Goal: Task Accomplishment & Management: Use online tool/utility

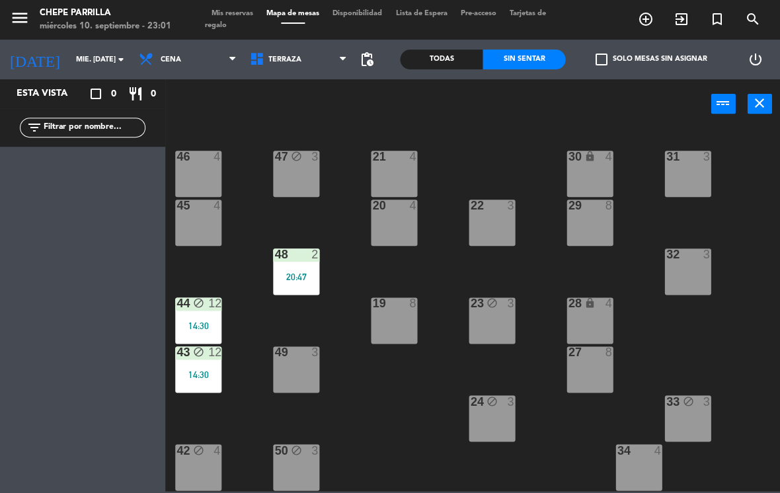
scroll to position [155, 0]
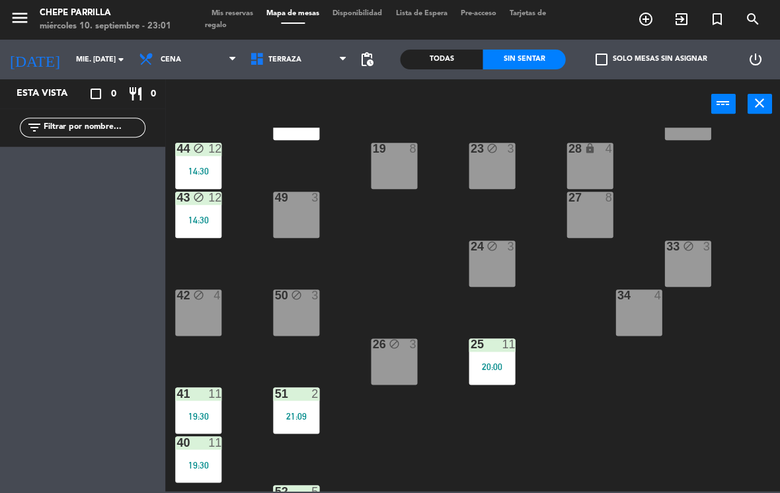
click at [495, 356] on div "25 11 20:00" at bounding box center [492, 362] width 46 height 46
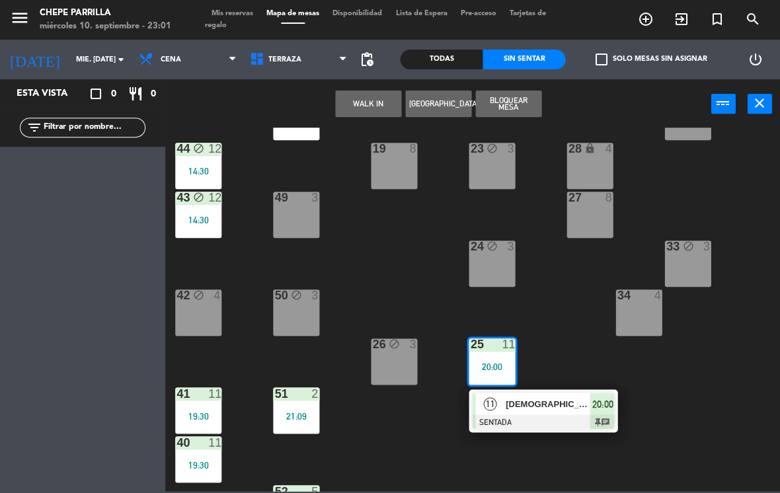
click at [554, 403] on span "[DEMOGRAPHIC_DATA][PERSON_NAME]" at bounding box center [548, 404] width 85 height 14
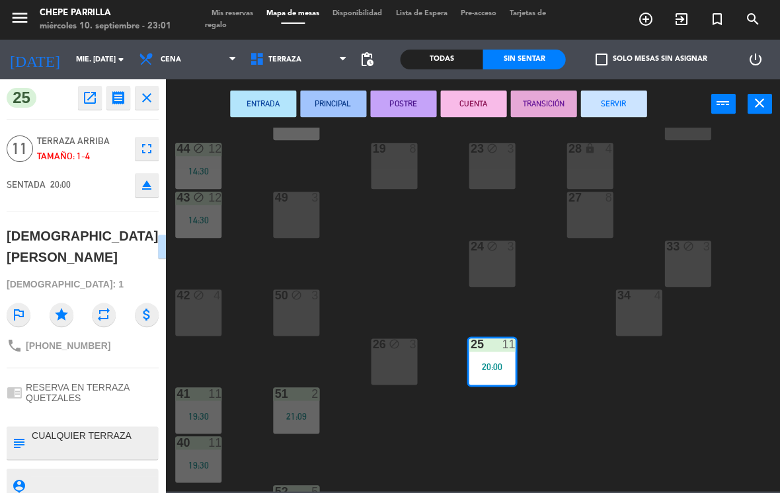
click at [611, 106] on button "SERVIR" at bounding box center [614, 104] width 66 height 26
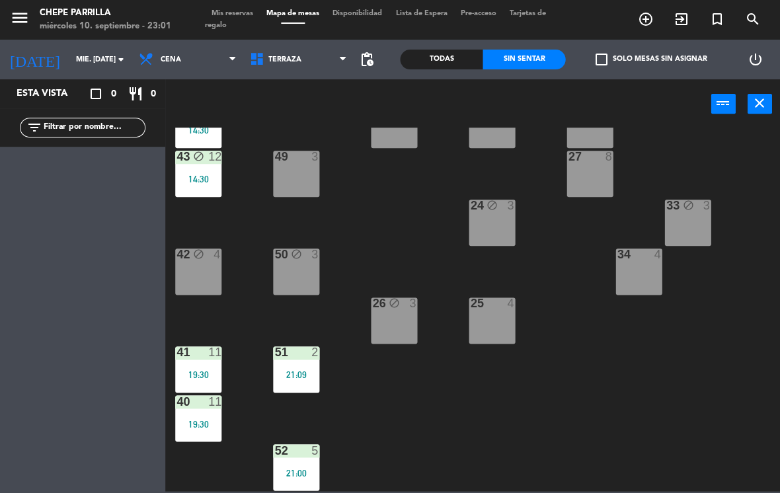
scroll to position [196, 0]
click at [302, 370] on div "21:09" at bounding box center [296, 374] width 46 height 9
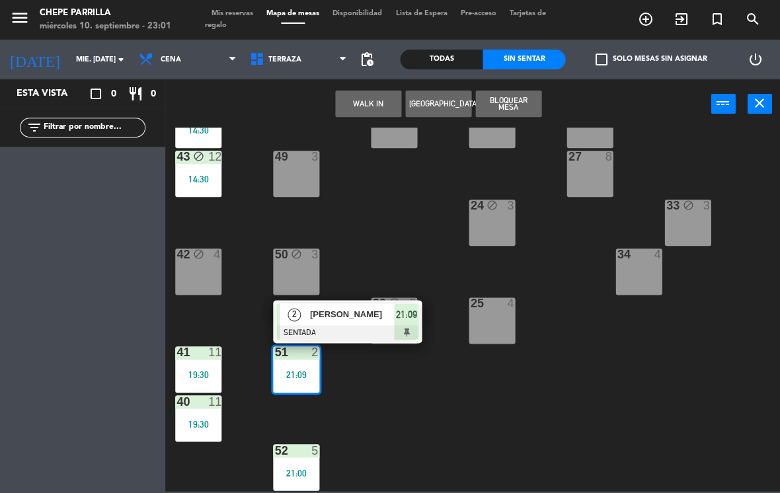
click at [362, 317] on span "[PERSON_NAME]" at bounding box center [352, 315] width 85 height 14
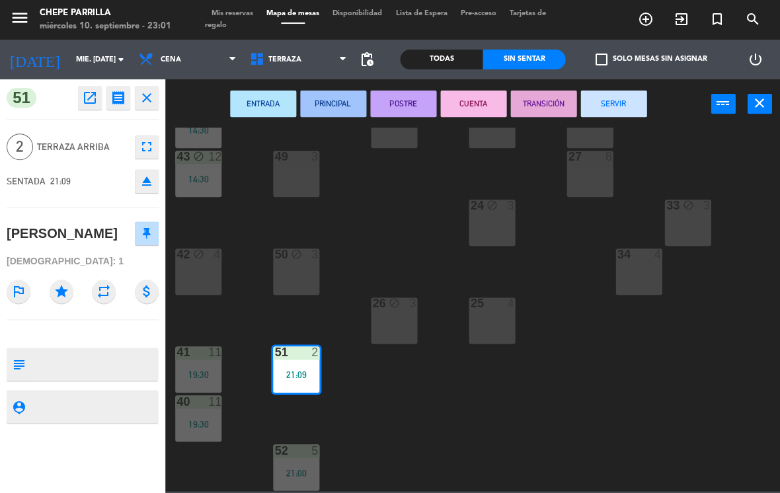
click at [591, 124] on div "ENTRADA PRINCIPAL POSTRE CUENTA TRANSICIÓN SERVIR power_input close" at bounding box center [438, 104] width 546 height 50
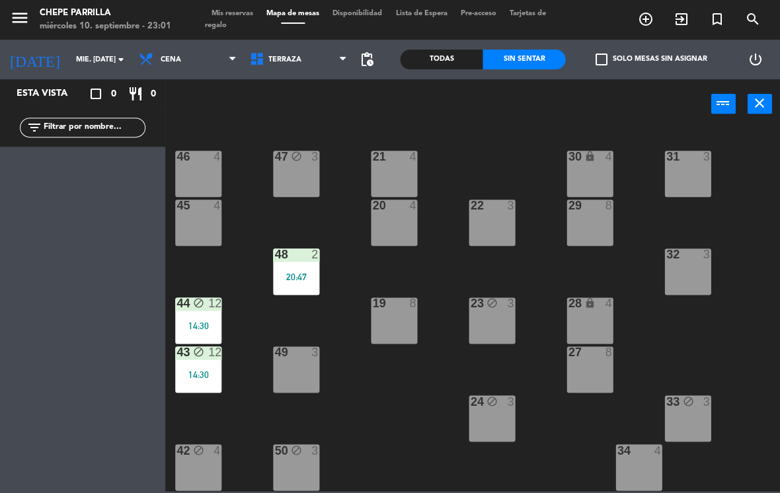
scroll to position [0, 0]
click at [306, 269] on div "48 2 20:47" at bounding box center [296, 272] width 46 height 46
click at [413, 414] on div "21 4 30 lock 4 46 4 47 block 3 31 3 20 4 22 3 29 8 45 4 32 3 48 2 20:47 19 8 23…" at bounding box center [476, 310] width 607 height 364
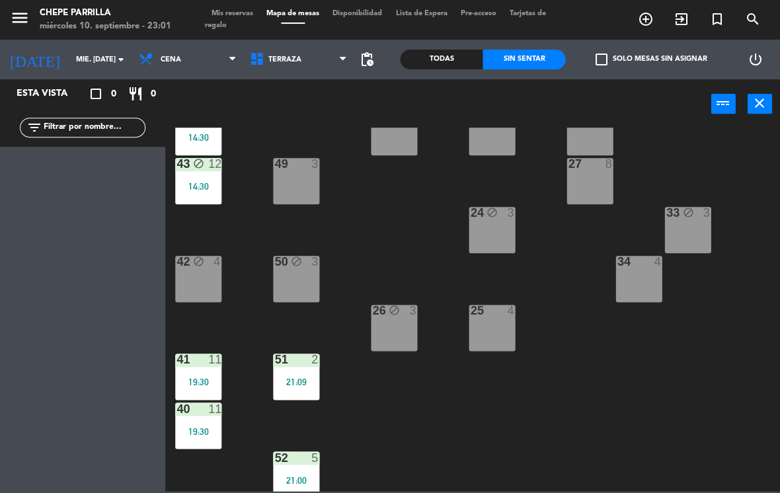
scroll to position [192, 0]
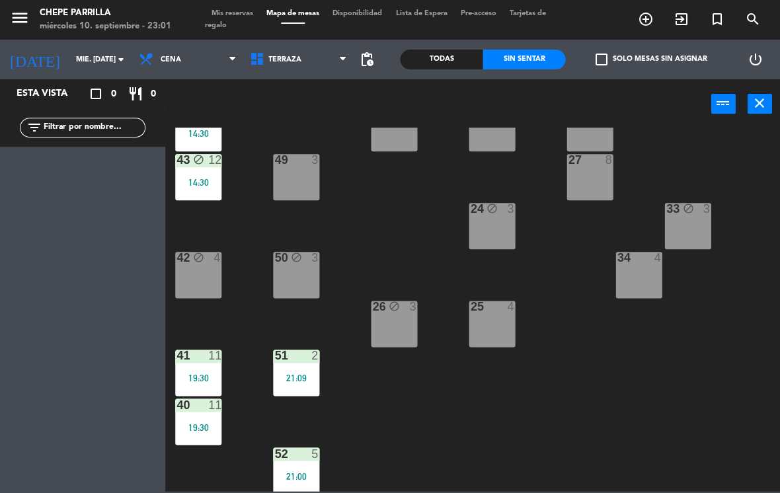
click at [214, 382] on div "19:30" at bounding box center [198, 378] width 46 height 9
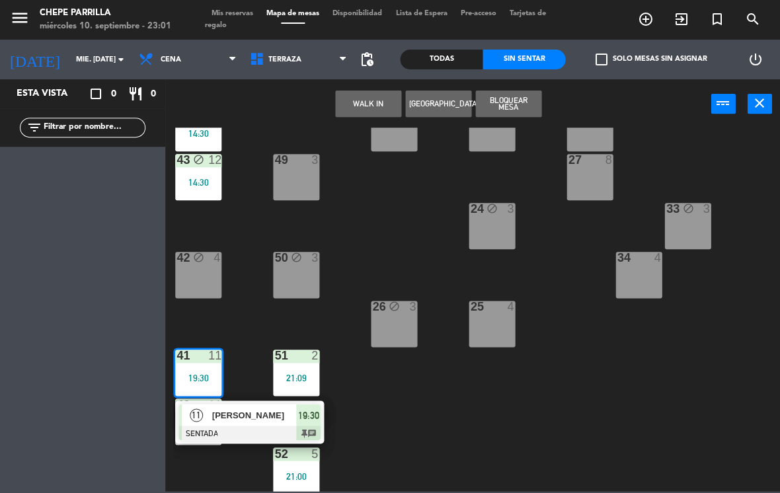
click at [278, 417] on span "[PERSON_NAME]" at bounding box center [254, 415] width 85 height 14
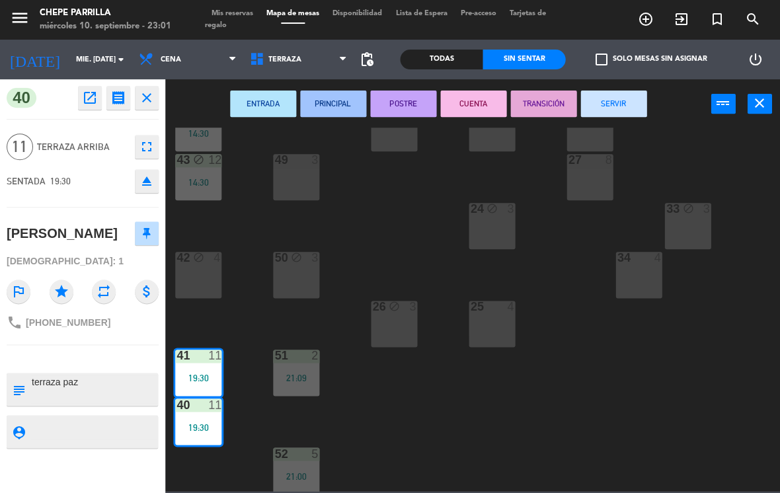
click at [610, 105] on button "SERVIR" at bounding box center [614, 104] width 66 height 26
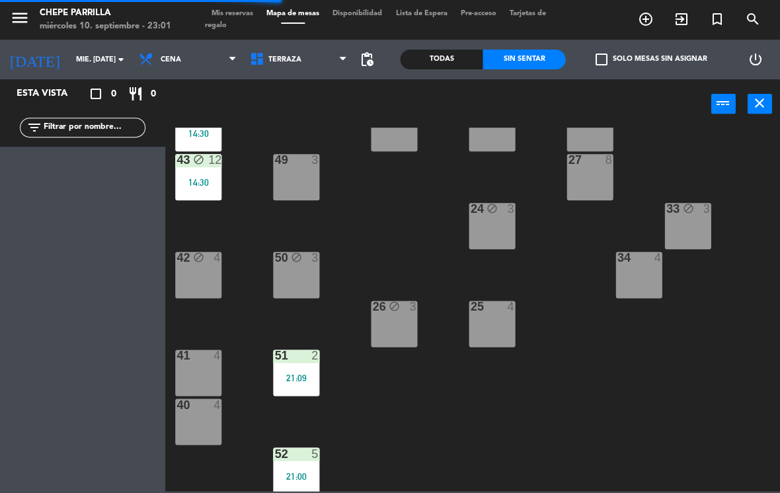
click at [296, 374] on div "21:09" at bounding box center [296, 378] width 46 height 9
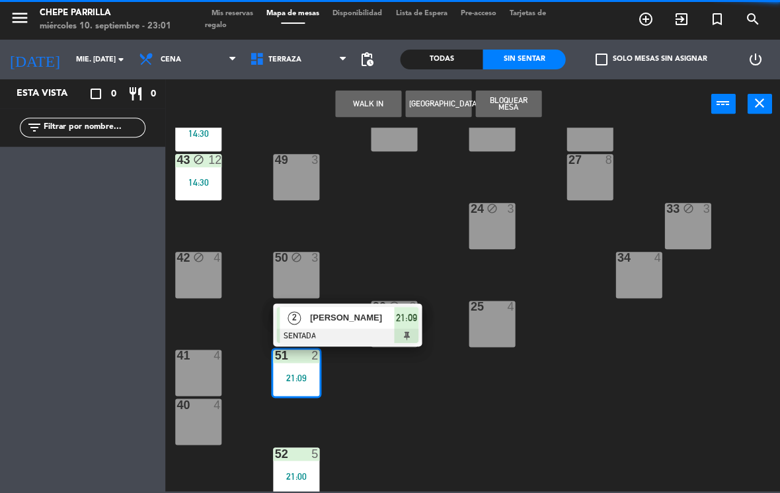
click at [421, 236] on div "21 4 30 lock 4 46 4 47 block 3 31 3 20 4 22 3 29 8 45 4 32 3 48 2 20:47 19 8 23…" at bounding box center [476, 310] width 607 height 364
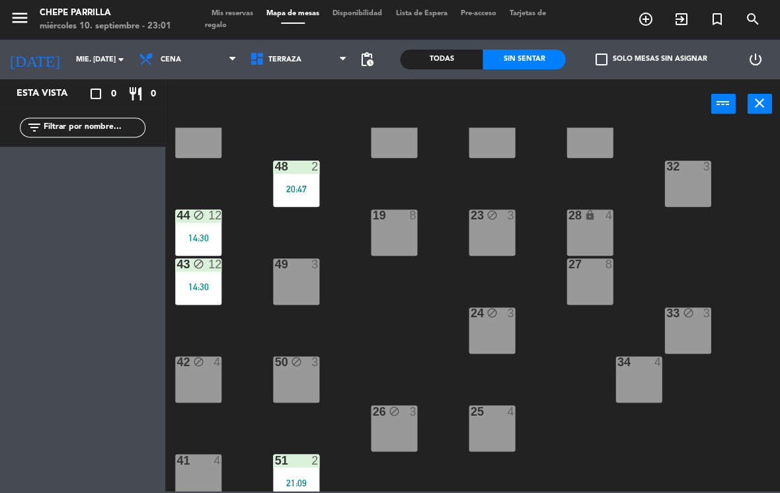
scroll to position [89, 0]
click at [302, 462] on div at bounding box center [297, 460] width 22 height 12
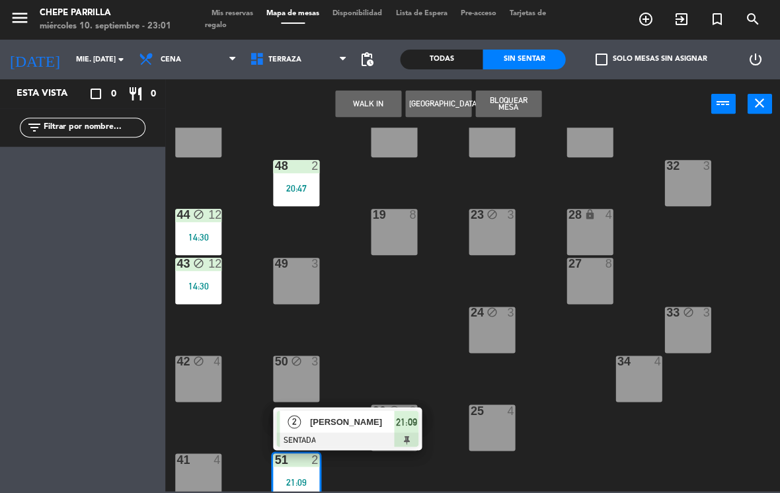
click at [200, 138] on div "45 4" at bounding box center [198, 134] width 46 height 46
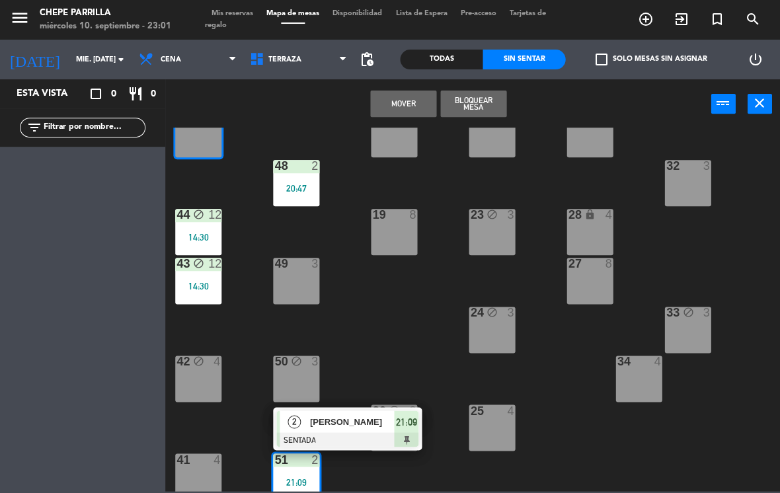
click at [397, 103] on button "Mover" at bounding box center [403, 104] width 66 height 26
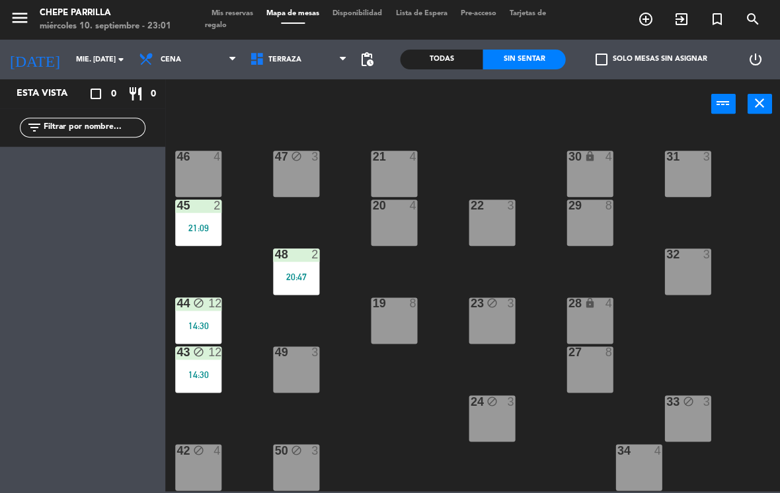
scroll to position [0, 0]
click at [313, 271] on div "48 2 20:47" at bounding box center [296, 272] width 46 height 46
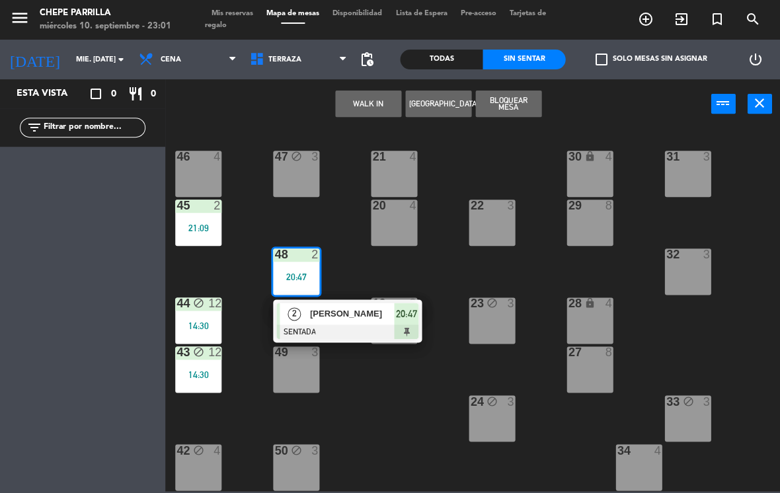
click at [356, 315] on span "[PERSON_NAME]" at bounding box center [352, 314] width 85 height 14
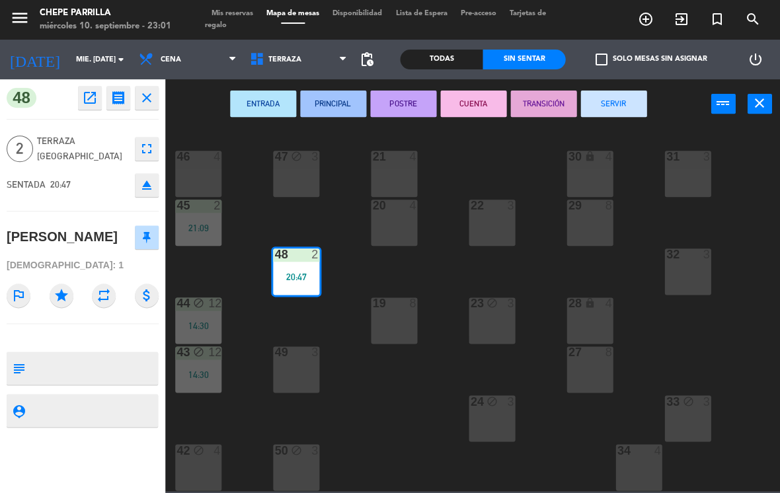
click at [597, 101] on button "SERVIR" at bounding box center [614, 104] width 66 height 26
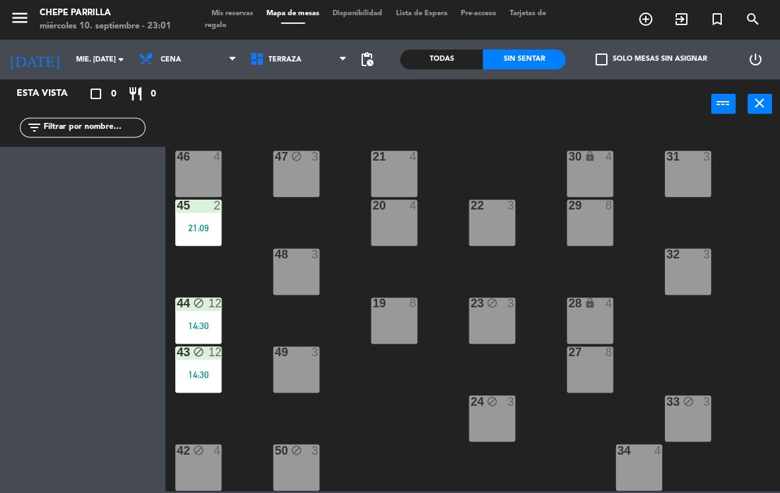
click at [286, 56] on span "Terraza" at bounding box center [285, 60] width 33 height 9
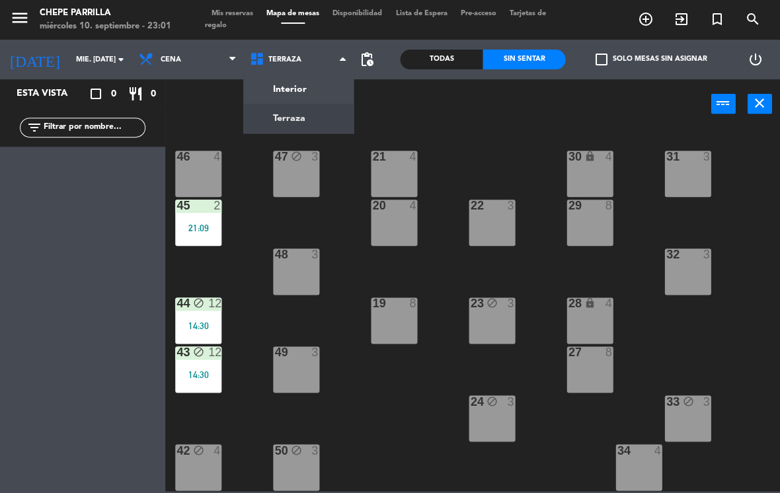
click at [312, 94] on ng-component "menu Chepe [PERSON_NAME] miércoles 10. septiembre - 23:01 Mis reservas Mapa de …" at bounding box center [390, 245] width 780 height 491
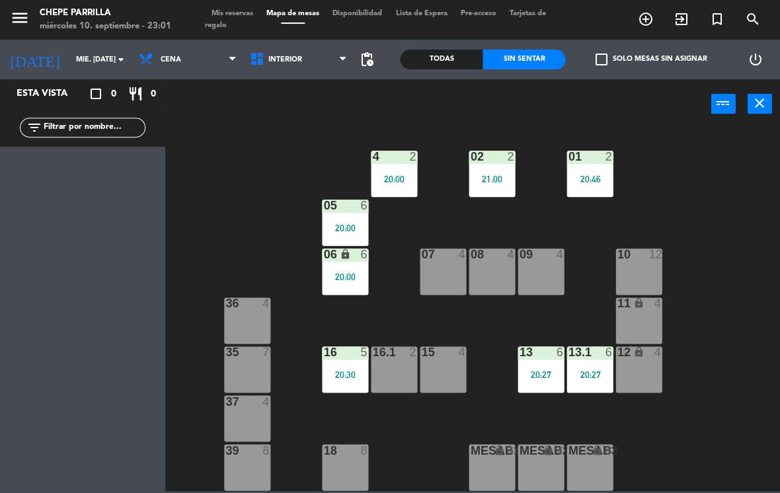
click at [607, 157] on div "2" at bounding box center [609, 157] width 8 height 12
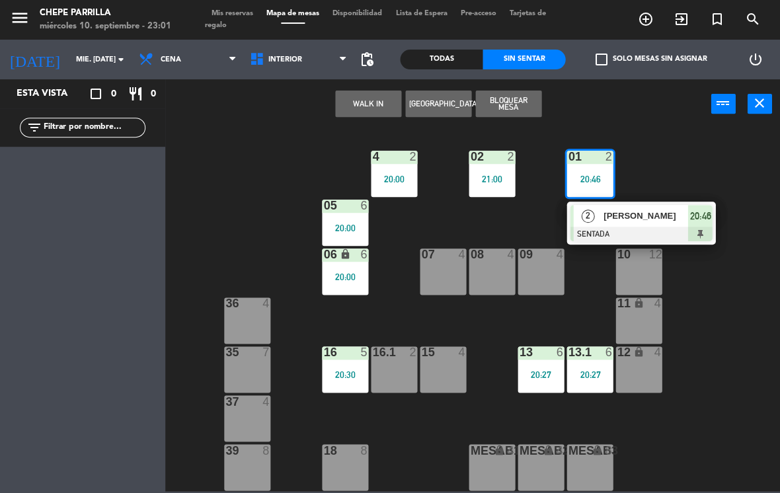
click at [657, 230] on div at bounding box center [641, 234] width 142 height 15
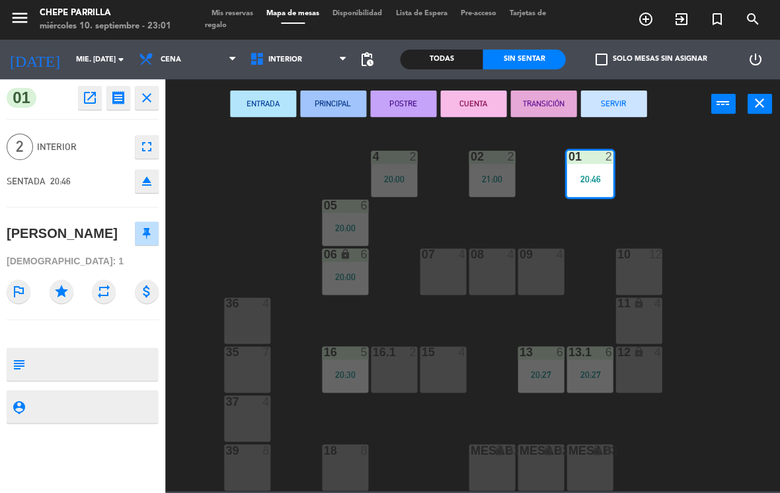
click at [620, 101] on button "SERVIR" at bounding box center [614, 104] width 66 height 26
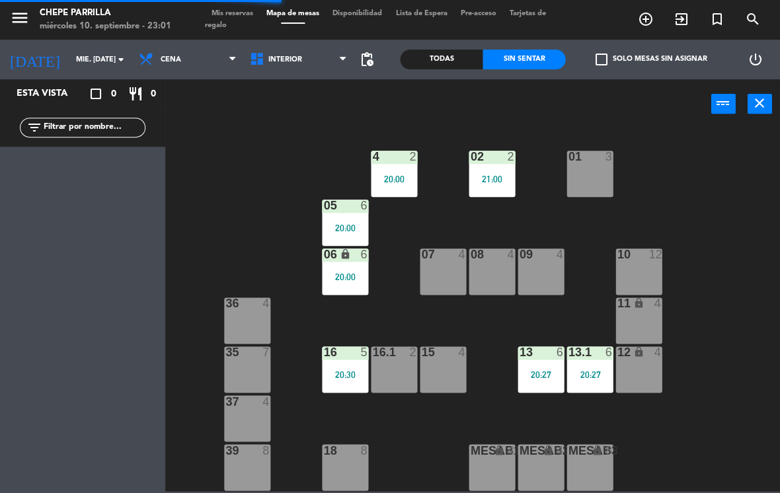
click at [405, 166] on div "4 2 20:00" at bounding box center [394, 174] width 46 height 46
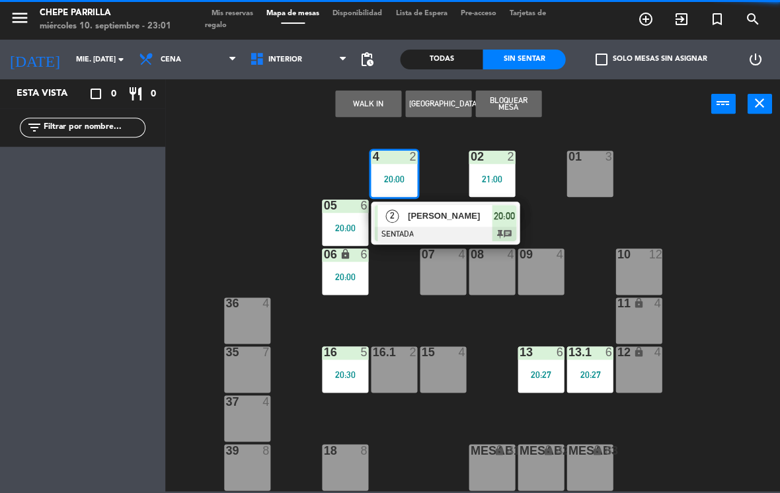
click at [449, 218] on span "[PERSON_NAME]" at bounding box center [450, 216] width 85 height 14
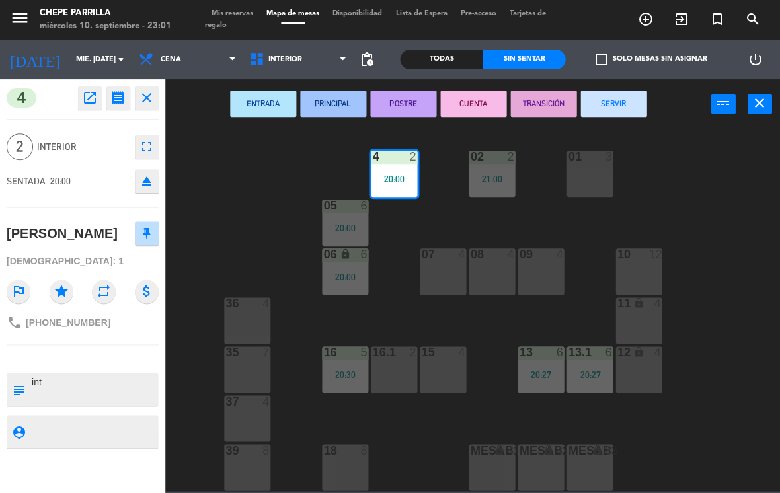
click at [624, 105] on button "SERVIR" at bounding box center [614, 104] width 66 height 26
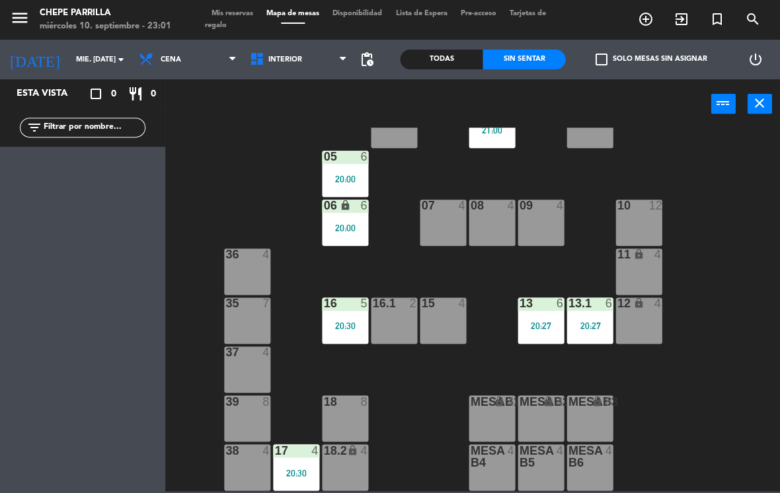
scroll to position [49, 0]
click at [556, 313] on div "13 6 20:27" at bounding box center [541, 321] width 46 height 46
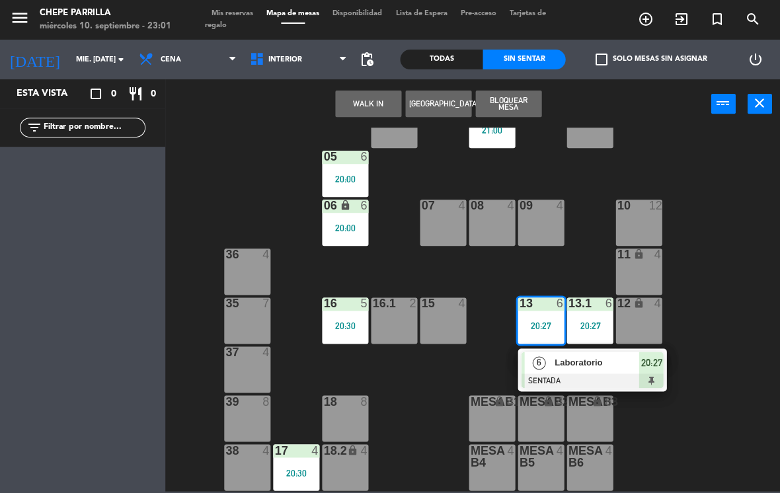
click at [613, 364] on span "Laboratorio" at bounding box center [597, 363] width 85 height 14
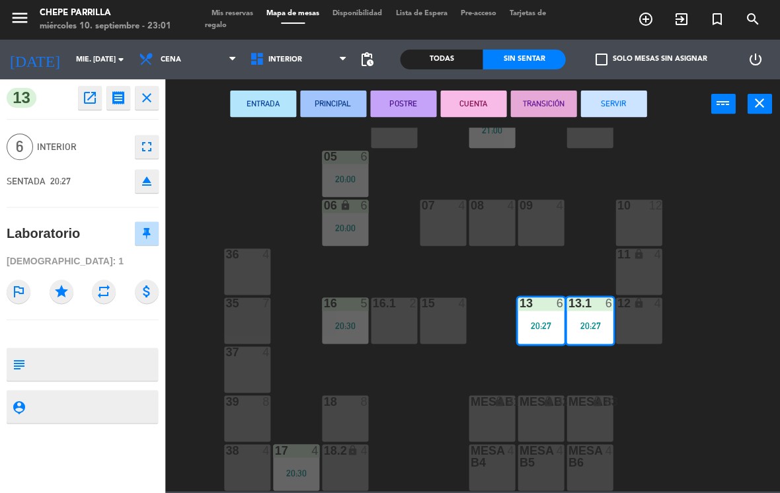
click at [640, 102] on button "SERVIR" at bounding box center [614, 104] width 66 height 26
